Goal: Find specific page/section

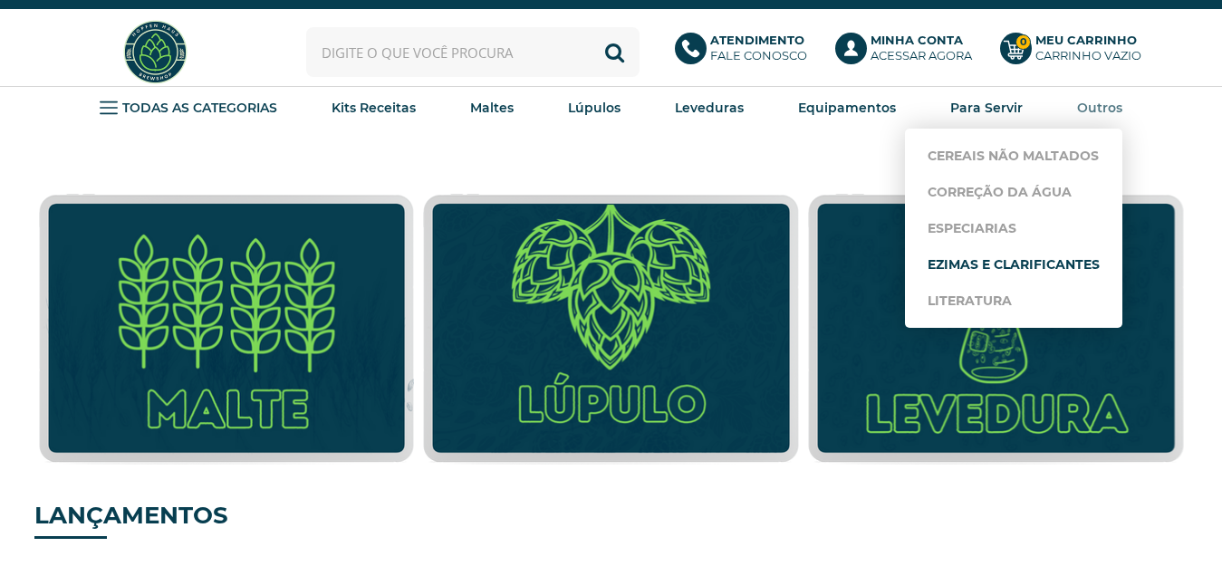
click at [1068, 260] on link "Ezimas e Clarificantes" at bounding box center [1014, 264] width 172 height 36
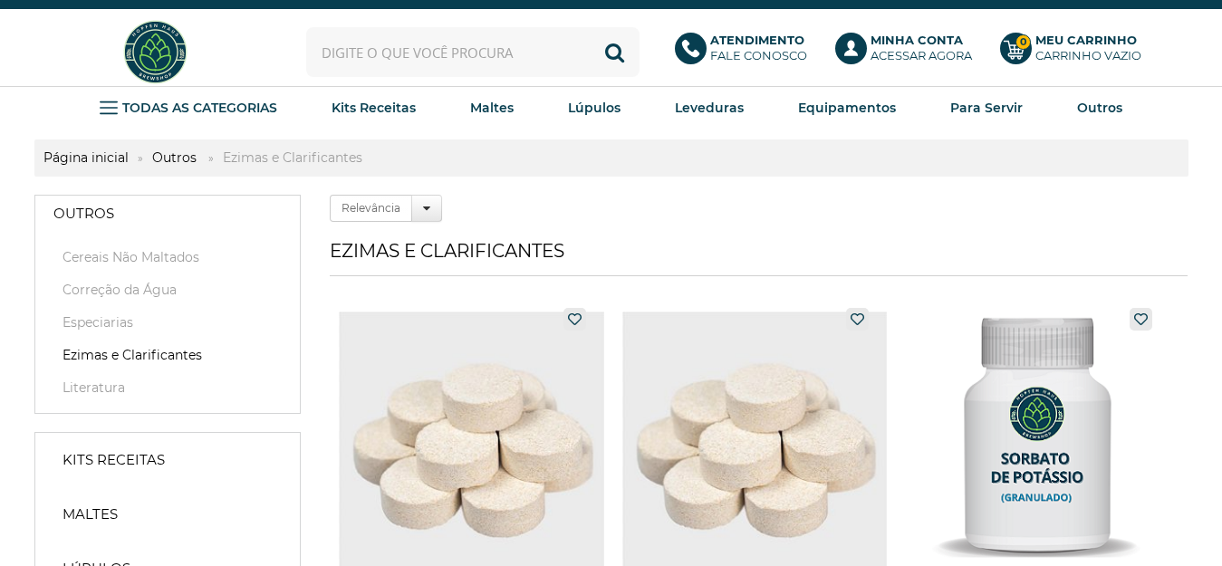
drag, startPoint x: 781, startPoint y: 210, endPoint x: 859, endPoint y: 193, distance: 79.8
